Goal: Task Accomplishment & Management: Manage account settings

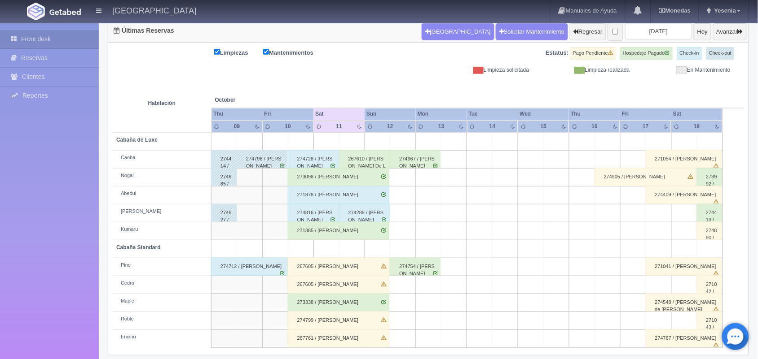
scroll to position [102, 0]
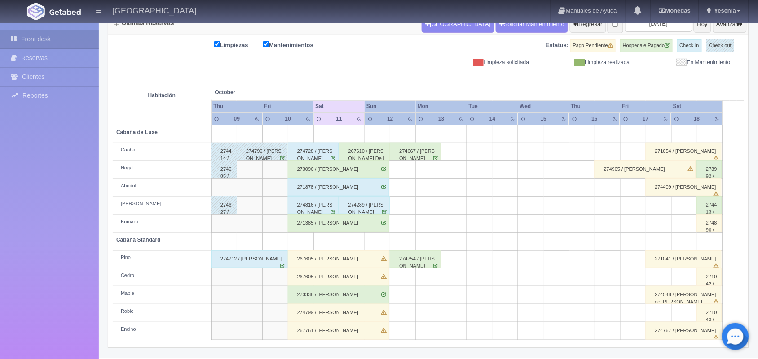
click at [383, 260] on div "267605 / [PERSON_NAME]" at bounding box center [338, 259] width 101 height 18
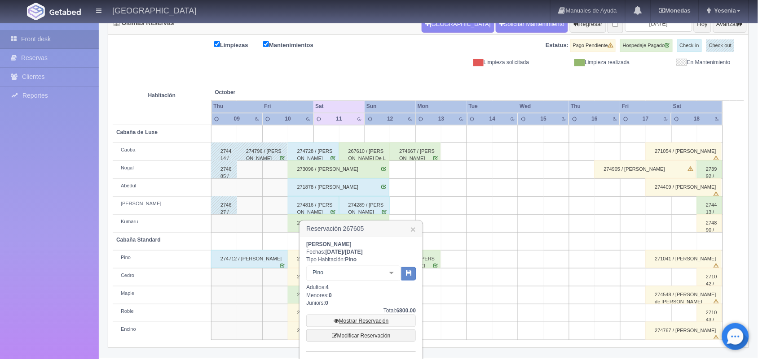
click at [368, 322] on link "Mostrar Reservación" at bounding box center [360, 321] width 109 height 13
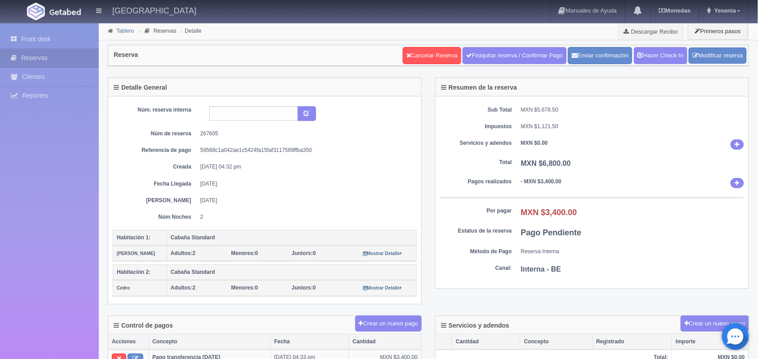
click at [127, 30] on link "Tablero" at bounding box center [125, 31] width 18 height 6
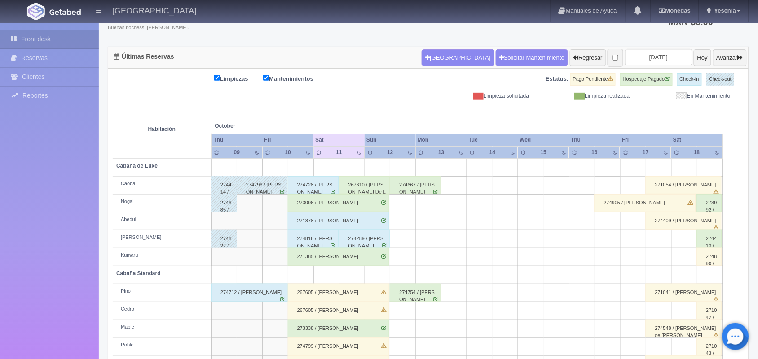
scroll to position [72, 0]
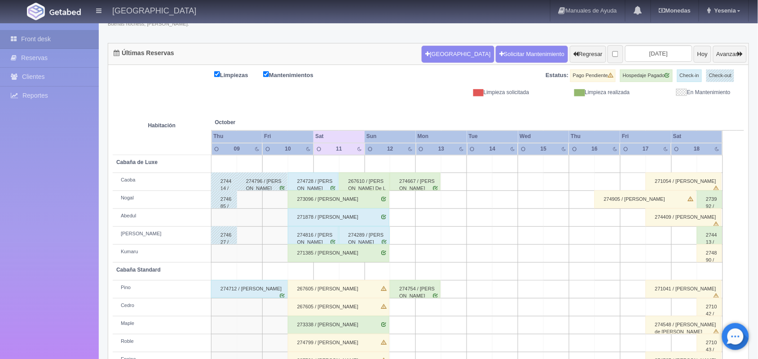
click at [384, 310] on div "267605 / [PERSON_NAME]" at bounding box center [338, 307] width 101 height 18
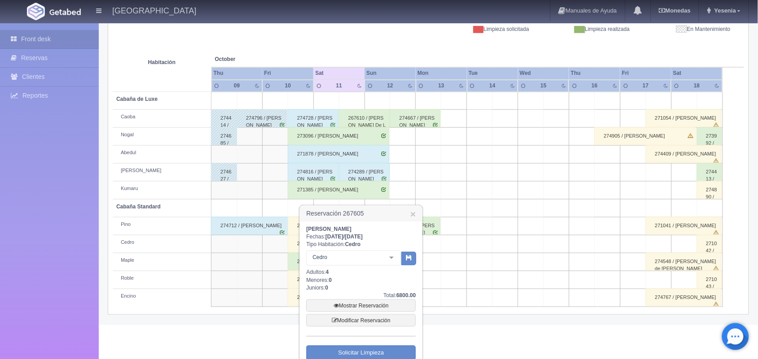
scroll to position [137, 0]
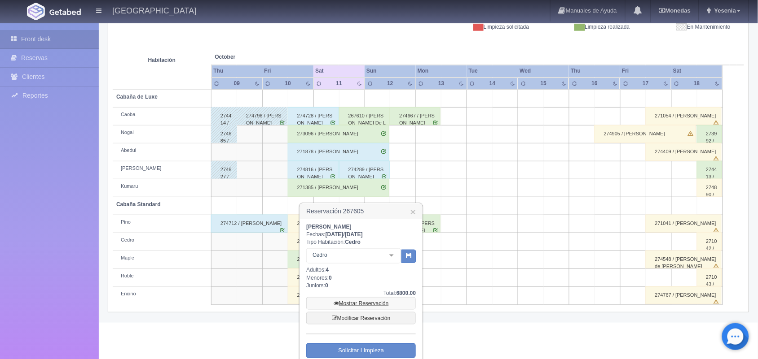
click at [374, 299] on link "Mostrar Reservación" at bounding box center [360, 304] width 109 height 13
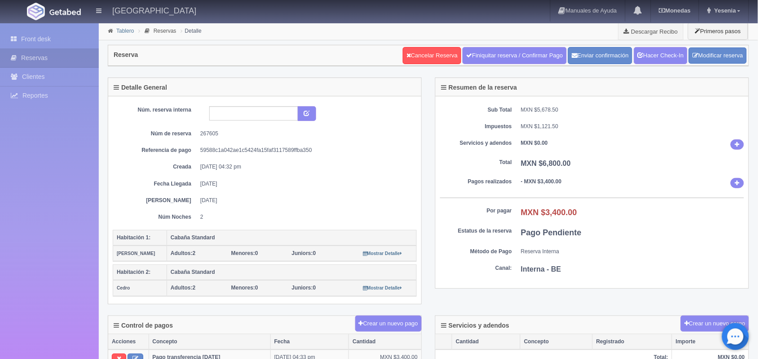
click at [122, 30] on link "Tablero" at bounding box center [125, 31] width 18 height 6
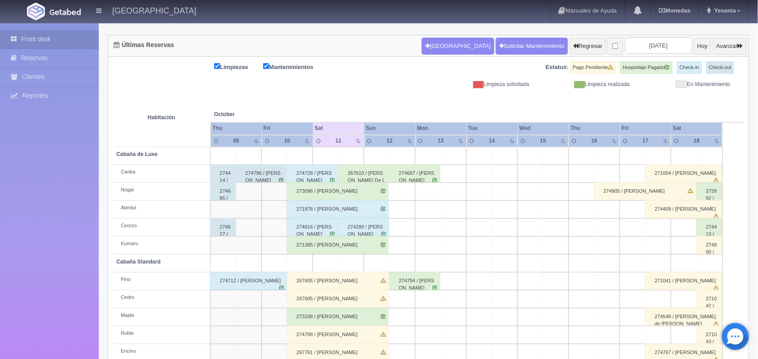
scroll to position [84, 0]
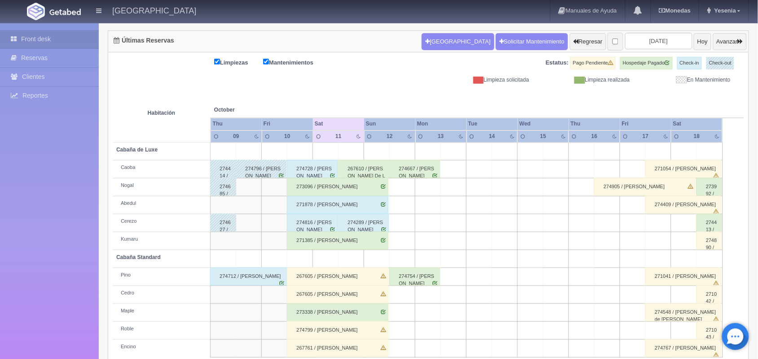
click at [348, 295] on div "267605 / Patricia Alonso Garay" at bounding box center [337, 295] width 101 height 18
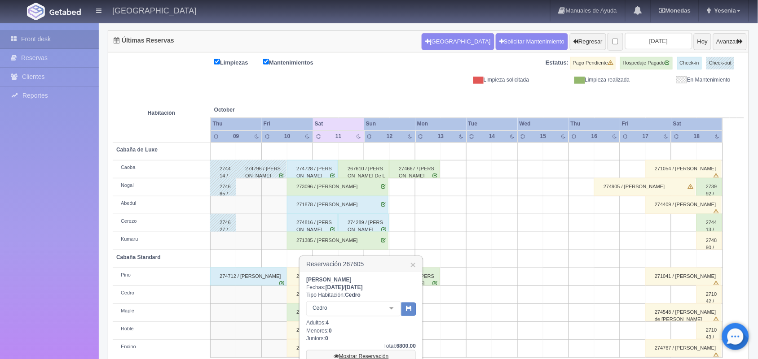
click at [384, 358] on link "Mostrar Reservación" at bounding box center [360, 356] width 109 height 13
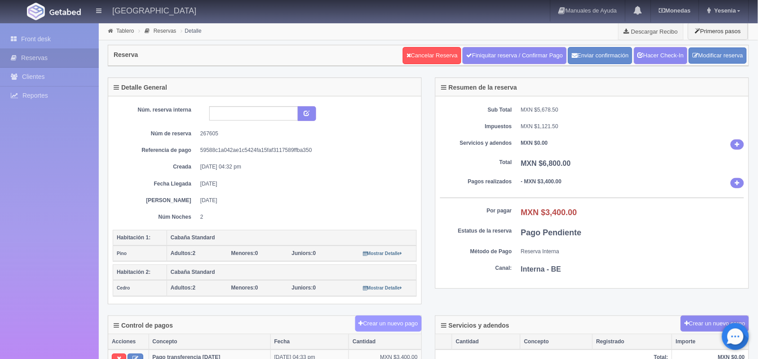
click at [380, 330] on button "Crear un nuevo pago" at bounding box center [388, 324] width 66 height 17
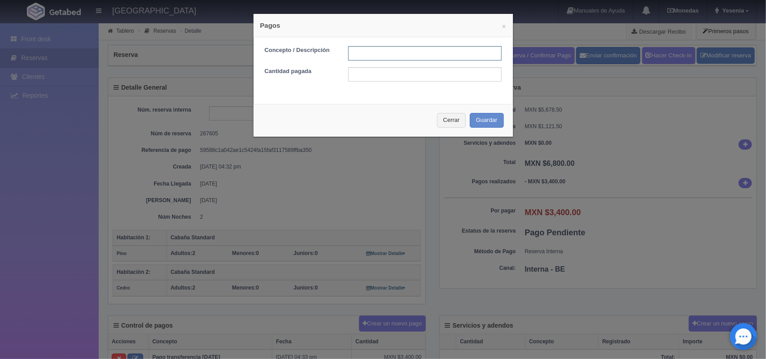
click at [386, 59] on input "text" at bounding box center [424, 53] width 153 height 14
click at [408, 62] on form "Concepto / Descripción Pago efectivo Cantidad pagada" at bounding box center [383, 63] width 237 height 35
click at [401, 55] on input "Pago efectivo" at bounding box center [424, 53] width 153 height 14
type input "Pago efectivo 10/10/2025"
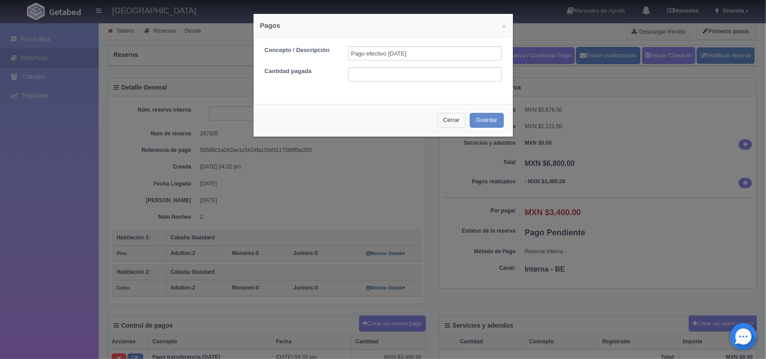
click at [442, 115] on button "Cerrar" at bounding box center [451, 120] width 29 height 15
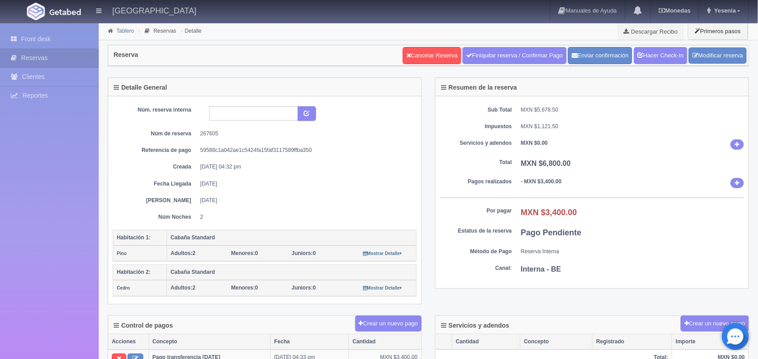
click at [124, 34] on link "Tablero" at bounding box center [125, 31] width 18 height 6
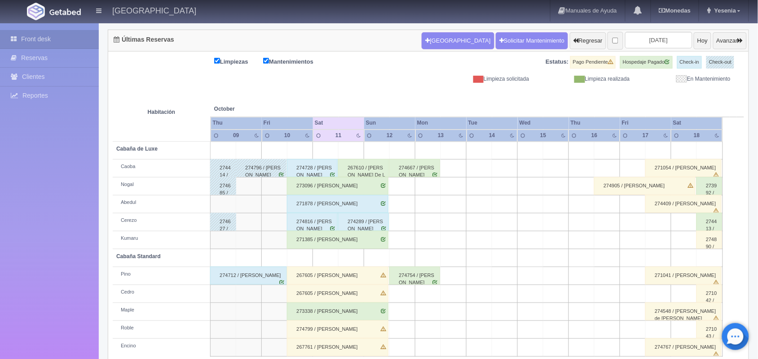
scroll to position [93, 0]
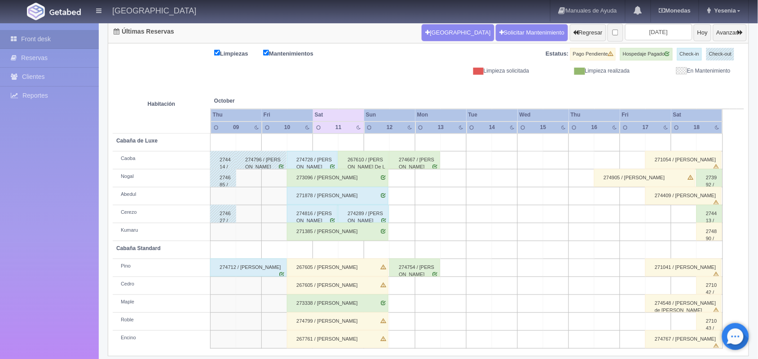
click at [355, 265] on div "267605 / Patricia Alonso Garay" at bounding box center [337, 268] width 101 height 18
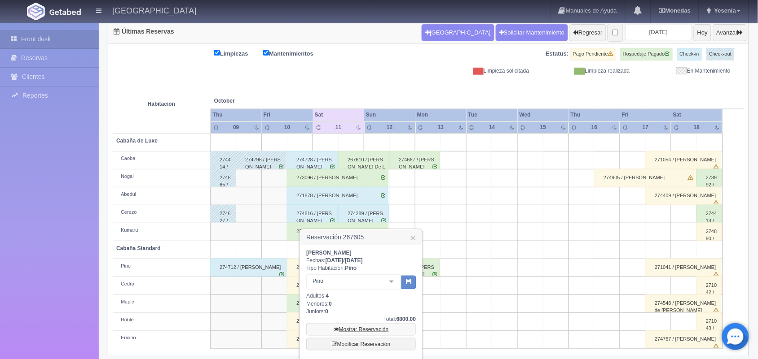
click at [337, 330] on icon at bounding box center [335, 329] width 5 height 5
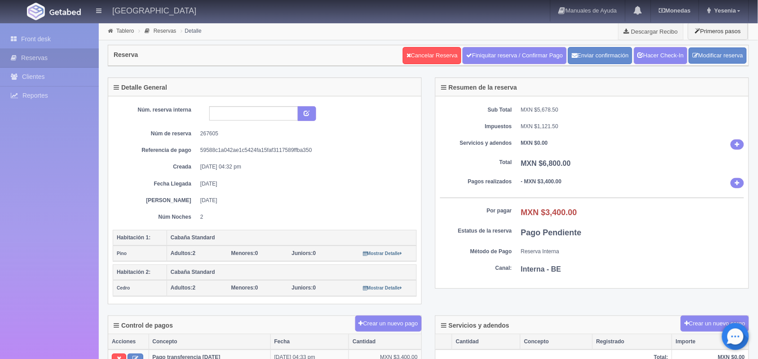
click at [337, 330] on div "Control de pagos Crear un nuevo pago" at bounding box center [264, 325] width 313 height 18
click at [405, 330] on button "Crear un nuevo pago" at bounding box center [388, 324] width 66 height 17
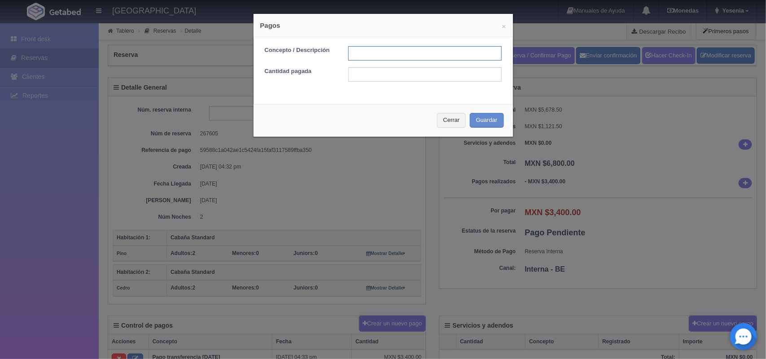
click at [389, 48] on input "text" at bounding box center [424, 53] width 153 height 14
type input "Pago transferencia"
drag, startPoint x: 406, startPoint y: 54, endPoint x: 342, endPoint y: 61, distance: 64.1
click at [342, 61] on div "Pago transferencia" at bounding box center [425, 53] width 167 height 14
type input "Pago con tarjeta [DATE]"
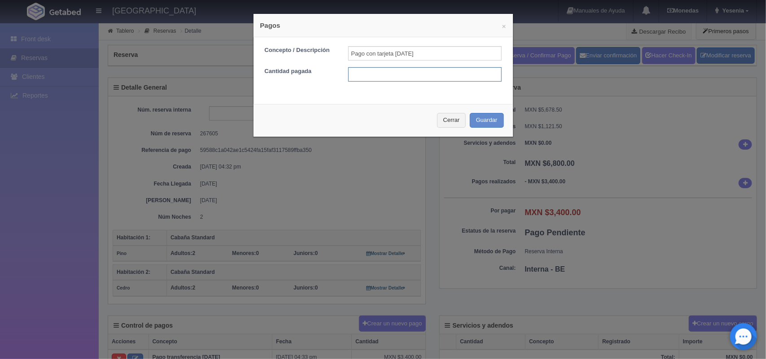
click at [385, 74] on input "text" at bounding box center [424, 74] width 153 height 14
type input "1700"
click at [488, 123] on button "Guardar" at bounding box center [487, 120] width 34 height 15
click at [488, 123] on div "Cerrar Guardar" at bounding box center [383, 120] width 259 height 33
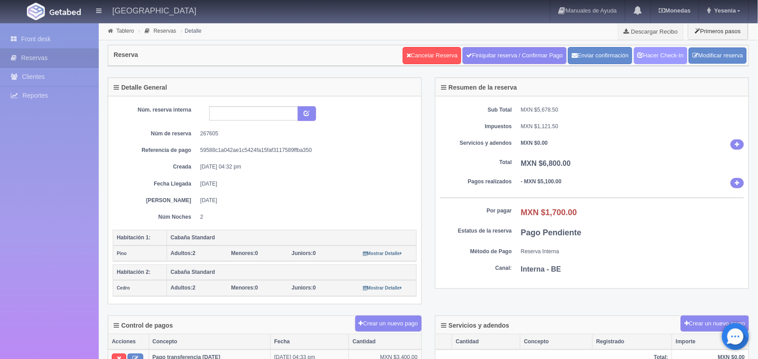
click at [638, 53] on icon at bounding box center [640, 55] width 6 height 6
click at [123, 28] on link "Tablero" at bounding box center [125, 31] width 18 height 6
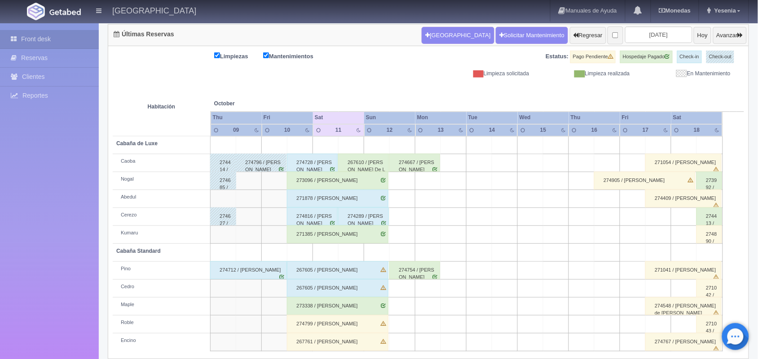
scroll to position [93, 0]
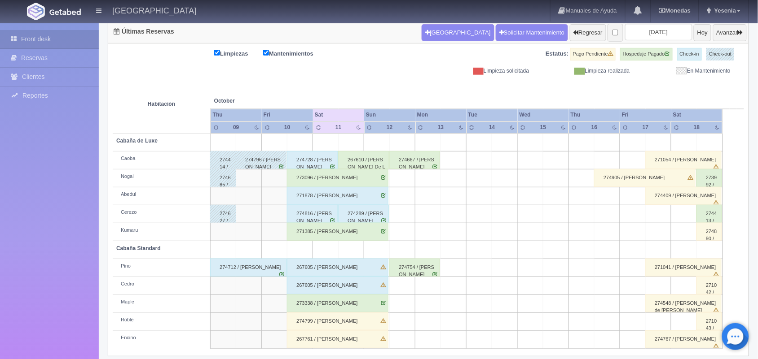
click at [381, 283] on div "267605 / Patricia Alonso Garay" at bounding box center [337, 286] width 101 height 18
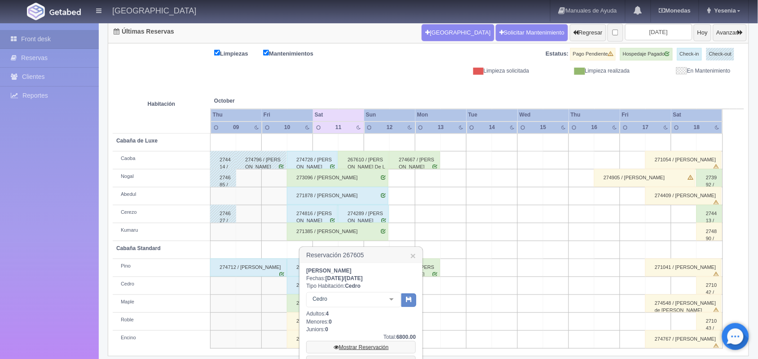
click at [369, 344] on link "Mostrar Reservación" at bounding box center [360, 348] width 109 height 13
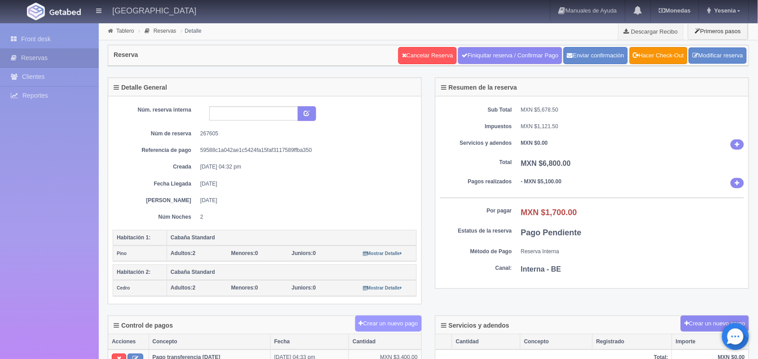
click at [391, 324] on button "Crear un nuevo pago" at bounding box center [388, 324] width 66 height 17
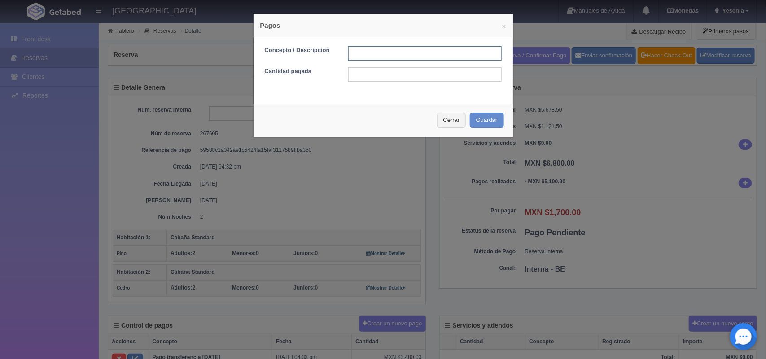
click at [389, 55] on input "text" at bounding box center [424, 53] width 153 height 14
type input "pago con tarjeta [DATE]"
click at [371, 79] on input "text" at bounding box center [424, 74] width 153 height 14
type input "1700"
click at [483, 115] on button "Guardar" at bounding box center [487, 120] width 34 height 15
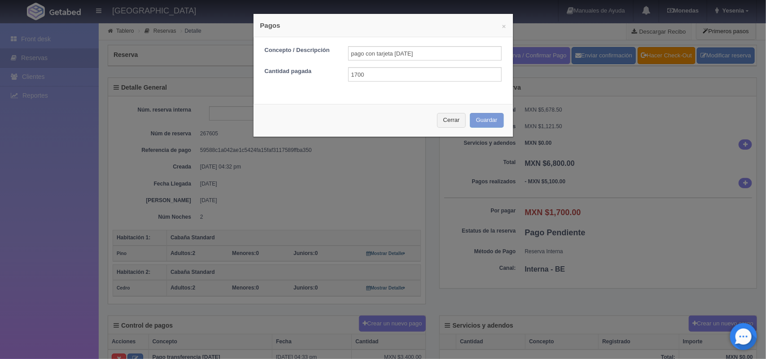
click at [481, 120] on div "Cerrar Guardar" at bounding box center [383, 120] width 259 height 33
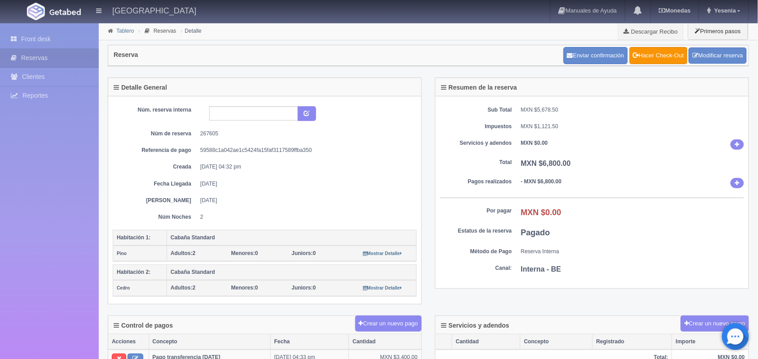
click at [120, 29] on link "Tablero" at bounding box center [125, 31] width 18 height 6
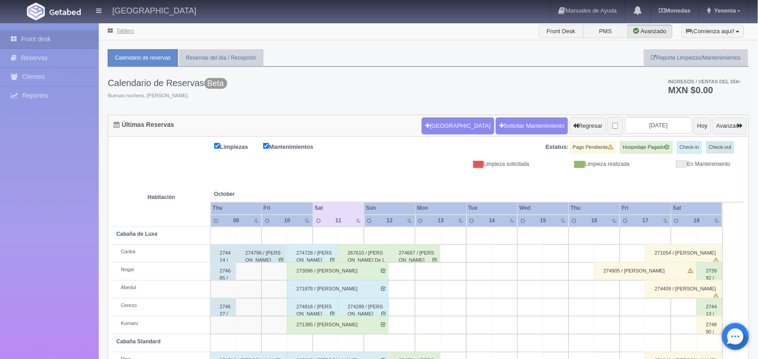
click at [120, 29] on link "Tablero" at bounding box center [125, 31] width 18 height 6
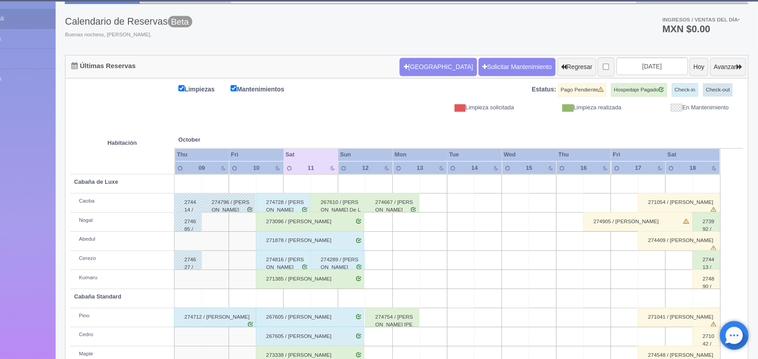
scroll to position [102, 0]
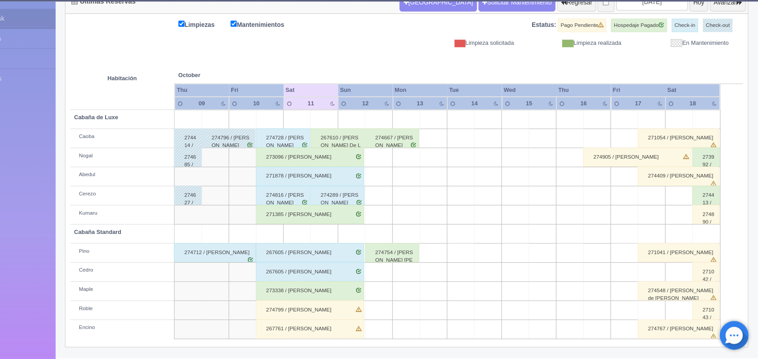
click at [384, 314] on div "274799 / [PERSON_NAME]" at bounding box center [337, 313] width 101 height 18
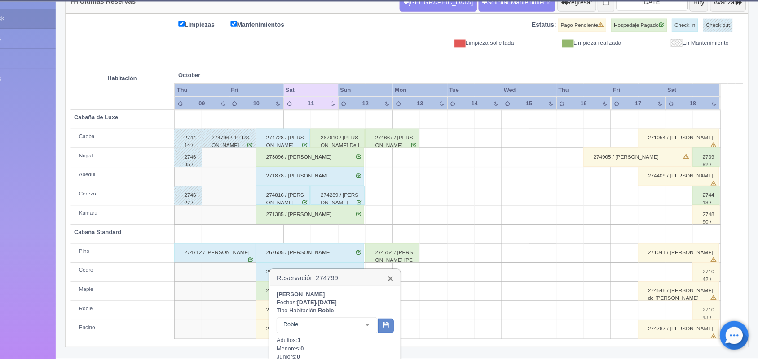
click at [413, 284] on link "×" at bounding box center [412, 283] width 5 height 9
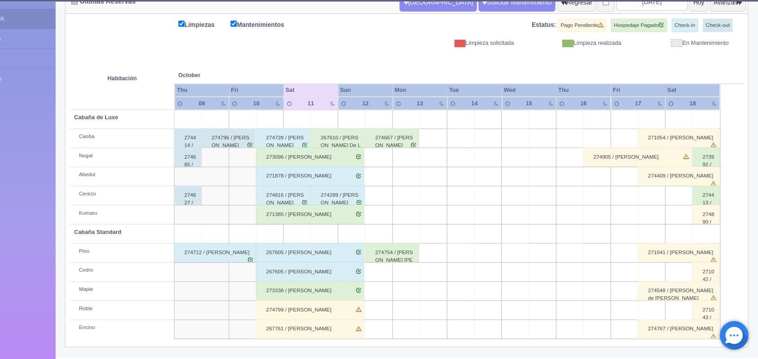
click at [371, 333] on div "267761 / [PERSON_NAME]" at bounding box center [337, 331] width 101 height 18
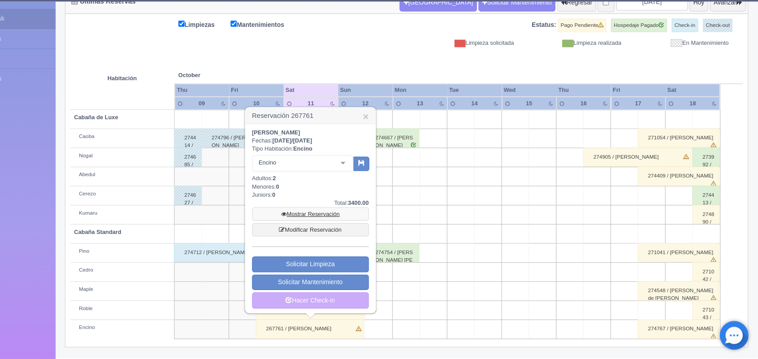
click at [369, 225] on link "Mostrar Reservación" at bounding box center [337, 223] width 109 height 13
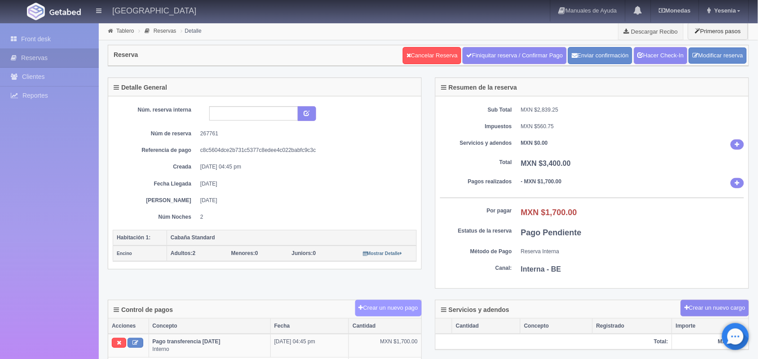
click at [373, 311] on button "Crear un nuevo pago" at bounding box center [388, 308] width 66 height 17
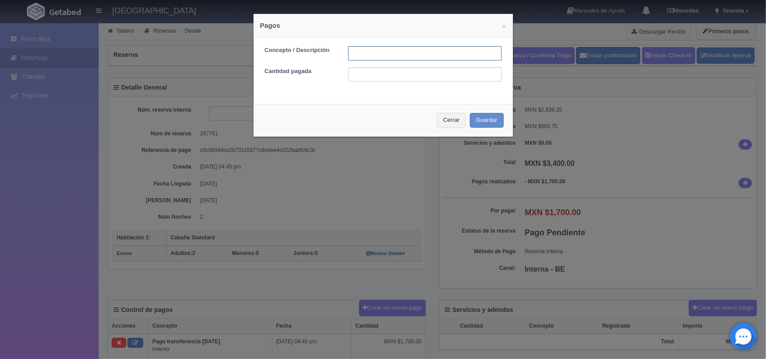
click at [391, 58] on input "text" at bounding box center [424, 53] width 153 height 14
type input "Pago efectivo10/10/2025"
click at [406, 79] on input "text" at bounding box center [424, 74] width 153 height 14
type input "1700"
click at [494, 123] on button "Guardar" at bounding box center [487, 120] width 34 height 15
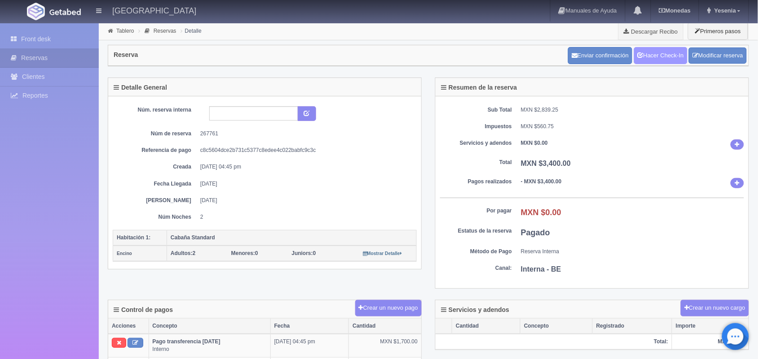
click at [672, 53] on link "Hacer Check-In" at bounding box center [660, 55] width 53 height 17
click at [126, 28] on link "Tablero" at bounding box center [125, 31] width 18 height 6
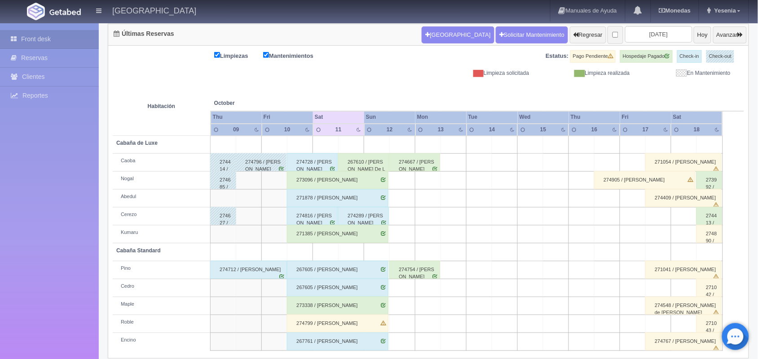
scroll to position [102, 0]
